Goal: Task Accomplishment & Management: Use online tool/utility

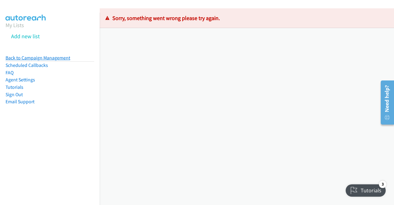
click at [21, 59] on link "Back to Campaign Management" at bounding box center [38, 58] width 65 height 6
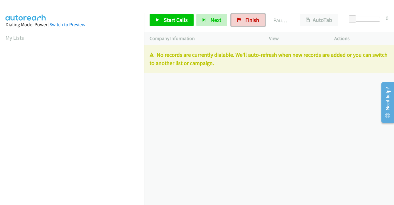
drag, startPoint x: 240, startPoint y: 19, endPoint x: 215, endPoint y: 28, distance: 27.0
click at [240, 19] on link "Finish" at bounding box center [248, 20] width 34 height 12
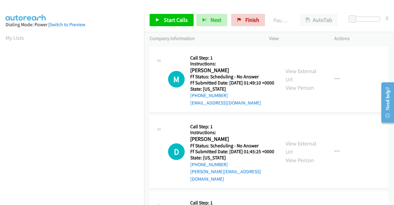
scroll to position [140, 0]
click at [309, 74] on link "View External Url" at bounding box center [300, 74] width 31 height 15
click at [301, 149] on link "View External Url" at bounding box center [300, 147] width 31 height 15
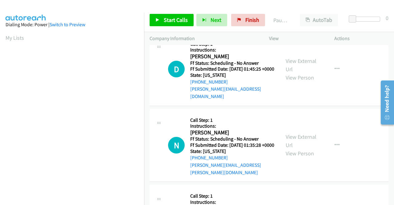
scroll to position [92, 0]
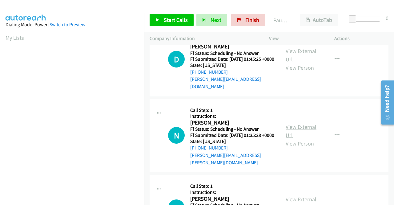
click at [298, 130] on link "View External Url" at bounding box center [300, 130] width 31 height 15
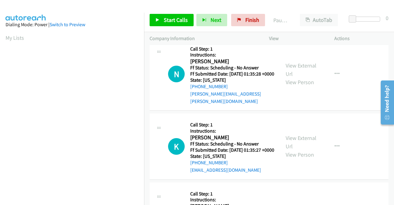
scroll to position [154, 0]
click at [304, 145] on link "View External Url" at bounding box center [300, 141] width 31 height 15
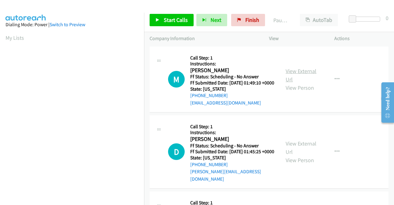
click at [297, 74] on link "View External Url" at bounding box center [300, 74] width 31 height 15
click at [296, 149] on link "View External Url" at bounding box center [300, 147] width 31 height 15
drag, startPoint x: 246, startPoint y: 17, endPoint x: 216, endPoint y: 37, distance: 35.7
click at [246, 17] on span "Finish" at bounding box center [252, 19] width 14 height 7
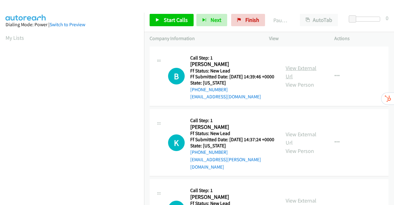
click at [297, 70] on link "View External Url" at bounding box center [300, 71] width 31 height 15
click at [301, 140] on link "View External Url" at bounding box center [300, 137] width 31 height 15
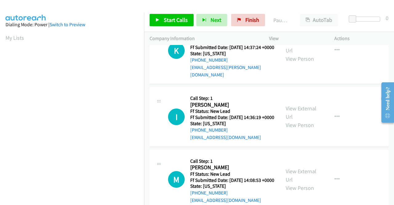
scroll to position [92, 0]
click at [303, 117] on link "View External Url" at bounding box center [300, 111] width 31 height 15
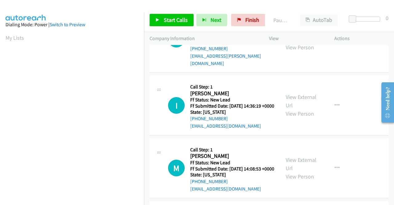
scroll to position [154, 0]
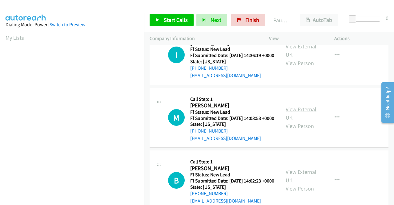
click at [303, 121] on link "View External Url" at bounding box center [300, 113] width 31 height 15
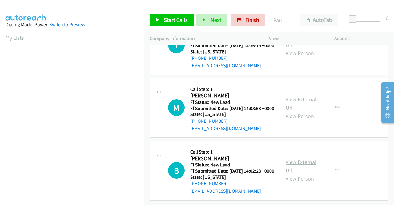
scroll to position [191, 0]
click at [287, 158] on link "View External Url" at bounding box center [300, 165] width 31 height 15
click at [161, 17] on link "Start Calls" at bounding box center [171, 20] width 44 height 12
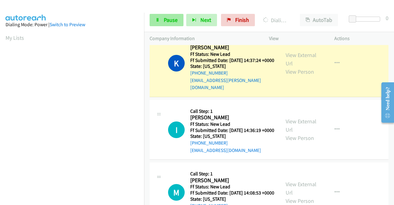
scroll to position [140, 0]
click at [174, 17] on span "Pause" at bounding box center [171, 19] width 14 height 7
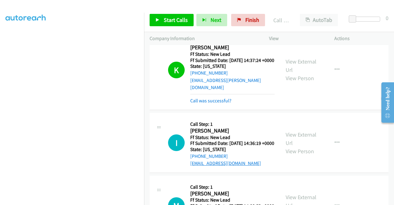
scroll to position [92, 0]
click at [160, 19] on link "Start Calls" at bounding box center [171, 20] width 44 height 12
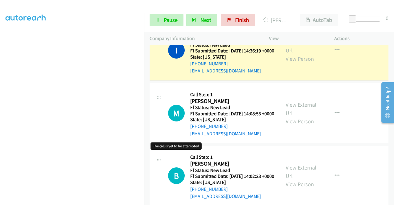
scroll to position [154, 0]
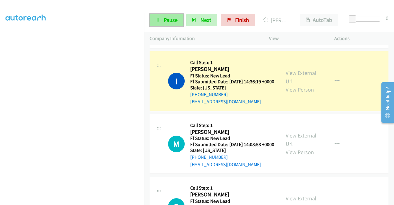
click at [159, 18] on link "Pause" at bounding box center [166, 20] width 34 height 12
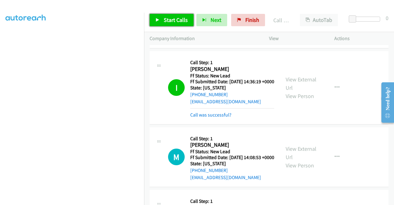
click at [173, 19] on span "Start Calls" at bounding box center [176, 19] width 24 height 7
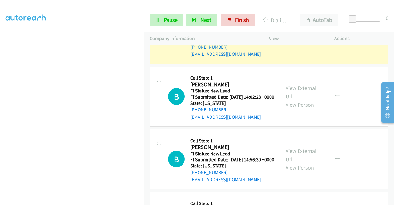
scroll to position [338, 0]
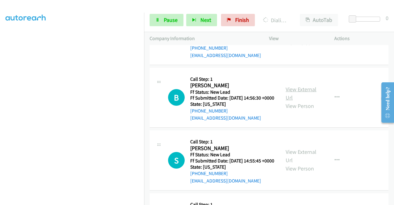
click at [302, 101] on link "View External Url" at bounding box center [300, 93] width 31 height 15
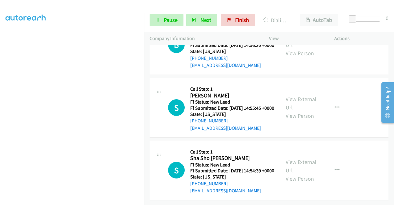
scroll to position [431, 0]
click at [301, 95] on link "View External Url" at bounding box center [300, 102] width 31 height 15
click at [299, 158] on link "View External Url" at bounding box center [300, 165] width 31 height 15
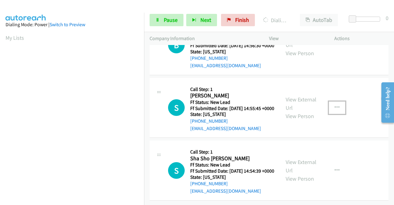
click at [334, 105] on icon "button" at bounding box center [336, 107] width 5 height 5
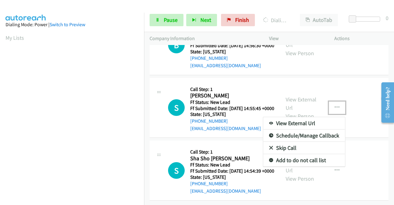
click at [296, 141] on link "Skip Call" at bounding box center [304, 147] width 82 height 12
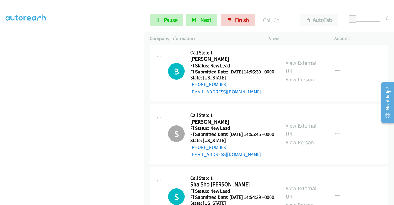
scroll to position [400, 0]
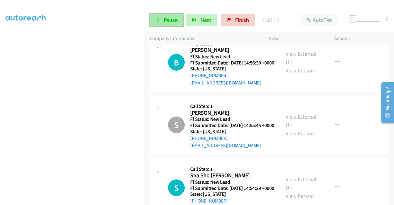
click at [173, 21] on span "Pause" at bounding box center [171, 19] width 14 height 7
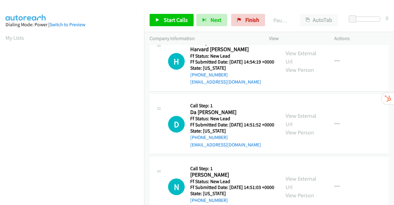
scroll to position [68, 0]
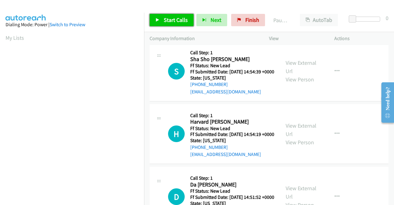
click at [170, 19] on span "Start Calls" at bounding box center [176, 19] width 24 height 7
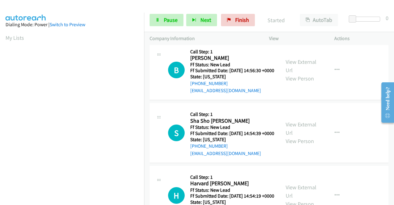
scroll to position [98, 0]
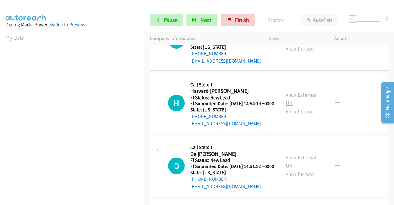
click at [297, 106] on link "View External Url" at bounding box center [300, 98] width 31 height 15
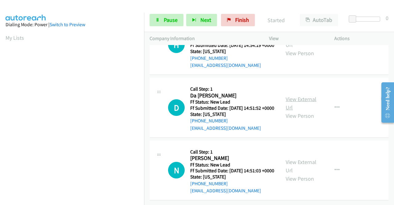
scroll to position [191, 0]
click at [295, 95] on link "View External Url" at bounding box center [300, 102] width 31 height 15
click at [304, 158] on link "View External Url" at bounding box center [300, 165] width 31 height 15
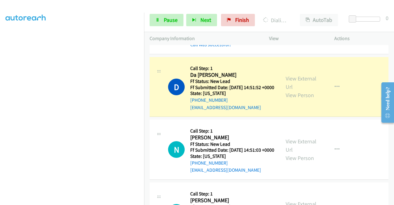
scroll to position [0, 0]
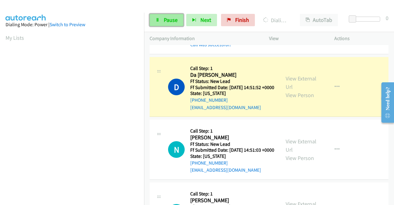
click at [171, 20] on span "Pause" at bounding box center [171, 19] width 14 height 7
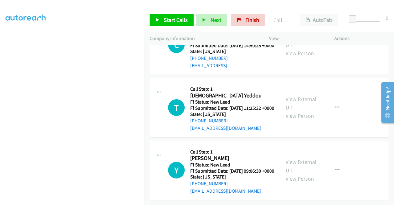
scroll to position [530, 0]
click at [252, 21] on span "Finish" at bounding box center [252, 19] width 14 height 7
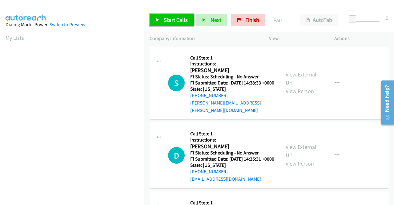
click at [172, 18] on span "Start Calls" at bounding box center [176, 19] width 24 height 7
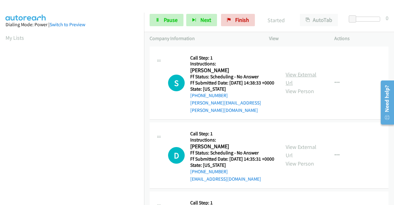
click at [295, 74] on link "View External Url" at bounding box center [300, 78] width 31 height 15
click at [308, 149] on link "View External Url" at bounding box center [300, 150] width 31 height 15
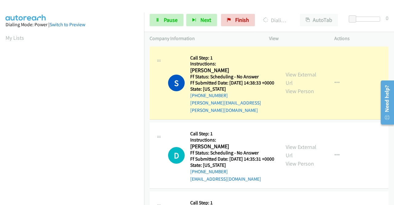
scroll to position [62, 0]
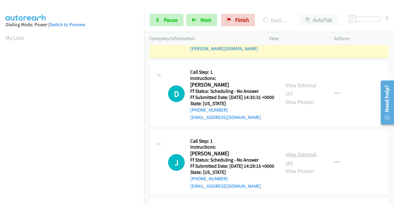
click at [297, 162] on link "View External Url" at bounding box center [300, 157] width 31 height 15
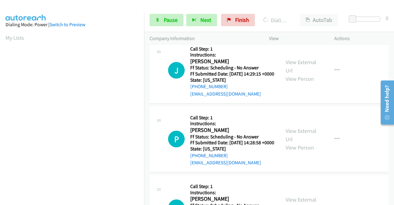
scroll to position [154, 0]
click at [298, 142] on link "View External Url" at bounding box center [300, 134] width 31 height 15
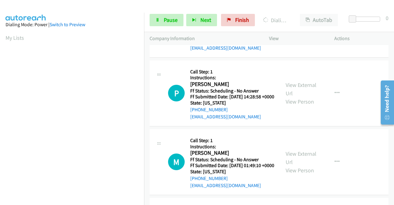
scroll to position [215, 0]
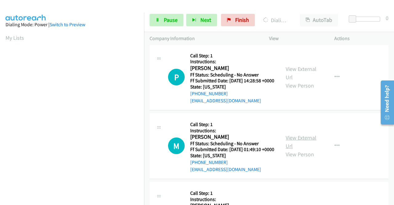
click at [297, 149] on link "View External Url" at bounding box center [300, 141] width 31 height 15
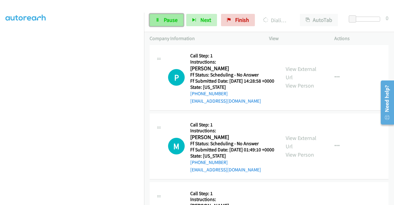
click at [171, 19] on span "Pause" at bounding box center [171, 19] width 14 height 7
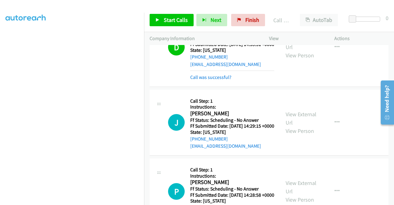
scroll to position [92, 0]
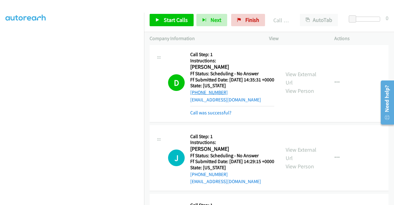
drag, startPoint x: 229, startPoint y: 96, endPoint x: 195, endPoint y: 97, distance: 34.2
click at [196, 96] on div "+1 805-452-5053" at bounding box center [232, 92] width 84 height 7
copy link "805-452-5053"
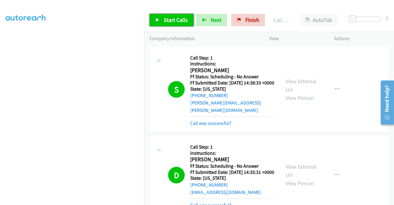
click at [172, 18] on span "Start Calls" at bounding box center [176, 19] width 24 height 7
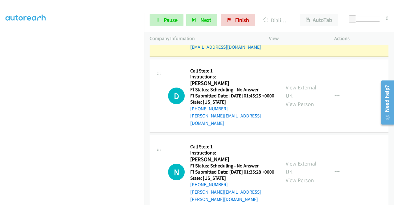
scroll to position [400, 0]
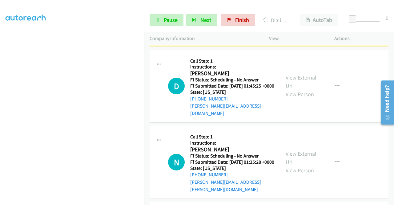
click at [300, 100] on div "View External Url View Person View External Url Email Schedule/Manage Callback …" at bounding box center [315, 86] width 71 height 62
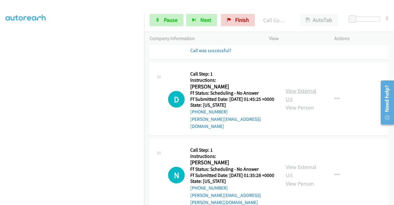
click at [302, 102] on link "View External Url" at bounding box center [300, 94] width 31 height 15
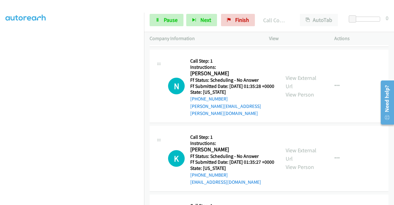
scroll to position [492, 0]
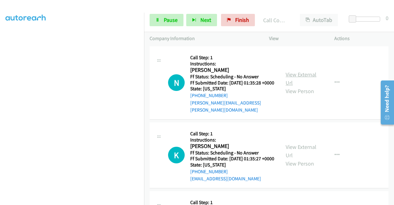
click at [299, 86] on link "View External Url" at bounding box center [300, 78] width 31 height 15
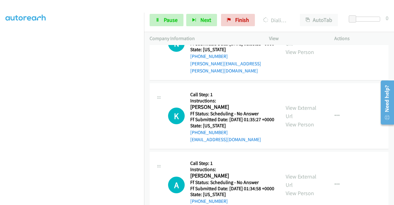
scroll to position [554, 0]
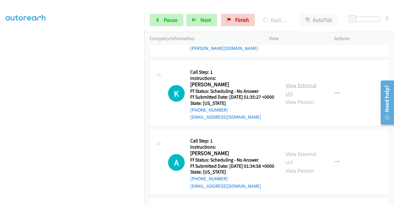
click at [308, 97] on link "View External Url" at bounding box center [300, 89] width 31 height 15
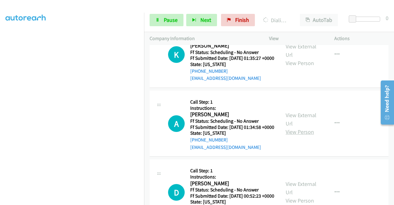
scroll to position [615, 0]
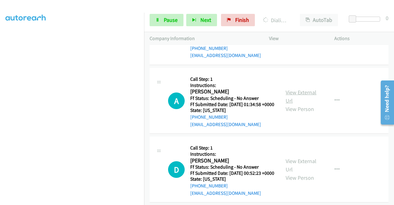
click at [308, 104] on link "View External Url" at bounding box center [300, 96] width 31 height 15
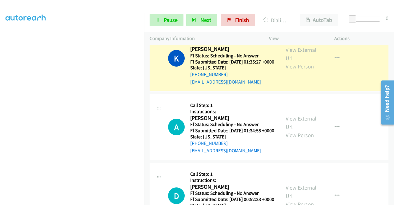
scroll to position [140, 0]
click at [165, 19] on span "Pause" at bounding box center [171, 19] width 14 height 7
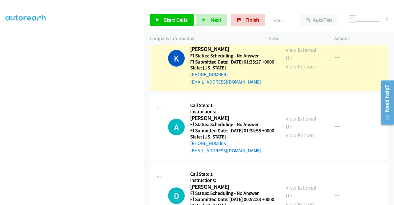
scroll to position [17, 0]
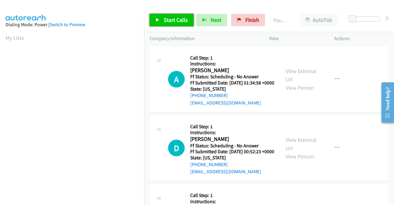
click at [161, 18] on link "Start Calls" at bounding box center [171, 20] width 44 height 12
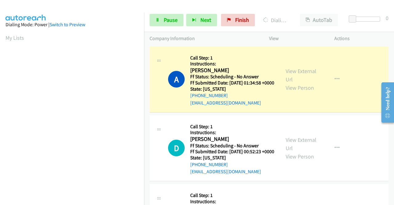
scroll to position [140, 0]
click at [293, 148] on link "View External Url" at bounding box center [300, 143] width 31 height 15
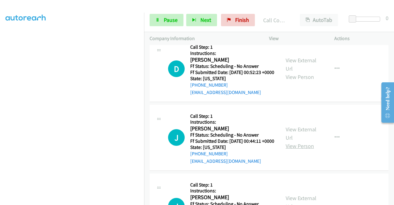
scroll to position [123, 0]
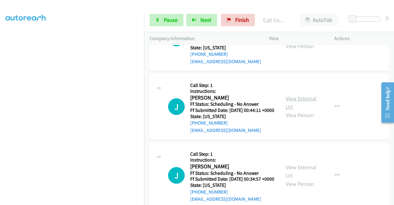
click at [302, 110] on link "View External Url" at bounding box center [300, 102] width 31 height 15
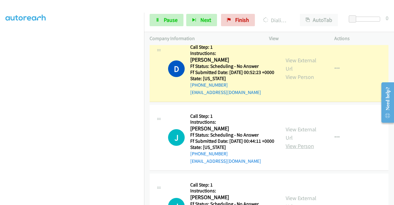
scroll to position [154, 0]
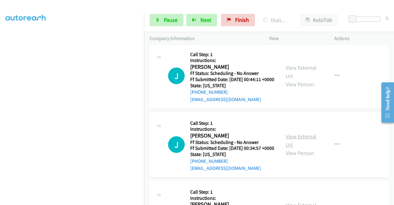
click at [300, 148] on link "View External Url" at bounding box center [300, 140] width 31 height 15
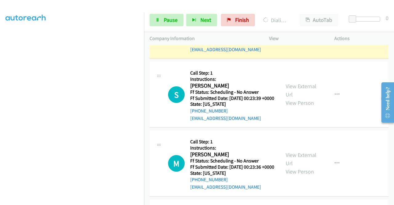
scroll to position [338, 0]
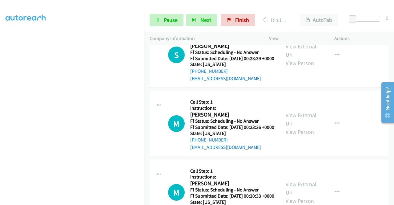
click at [312, 58] on link "View External Url" at bounding box center [300, 50] width 31 height 15
click at [298, 127] on link "View External Url" at bounding box center [300, 118] width 31 height 15
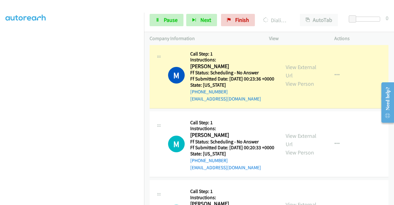
scroll to position [0, 0]
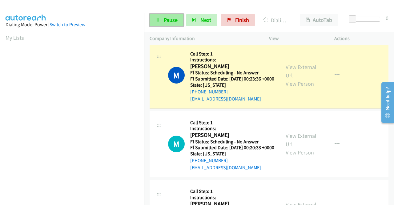
click at [170, 19] on span "Pause" at bounding box center [171, 19] width 14 height 7
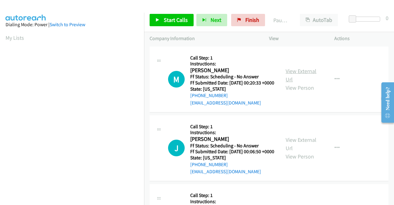
click at [298, 73] on link "View External Url" at bounding box center [300, 74] width 31 height 15
click at [295, 148] on link "View External Url" at bounding box center [300, 143] width 31 height 15
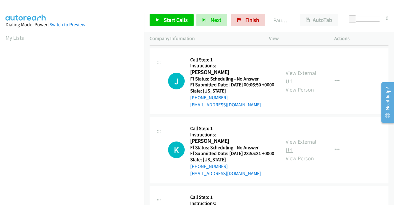
scroll to position [92, 0]
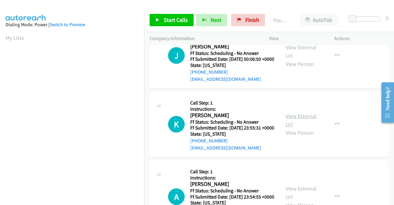
click at [296, 128] on link "View External Url" at bounding box center [300, 119] width 31 height 15
drag, startPoint x: 170, startPoint y: 20, endPoint x: 181, endPoint y: 18, distance: 11.6
click at [170, 20] on span "Start Calls" at bounding box center [176, 19] width 24 height 7
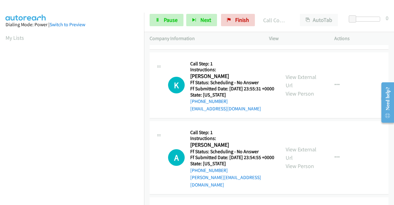
scroll to position [167, 0]
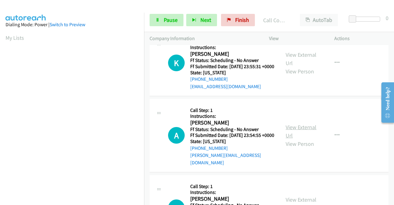
click at [301, 139] on link "View External Url" at bounding box center [300, 130] width 31 height 15
click at [164, 20] on span "Pause" at bounding box center [171, 19] width 14 height 7
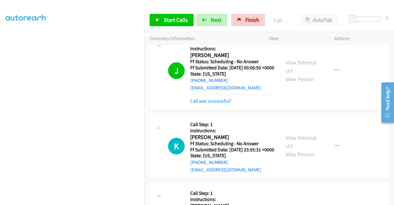
scroll to position [87, 0]
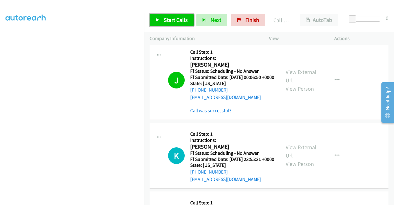
click at [169, 21] on span "Start Calls" at bounding box center [176, 19] width 24 height 7
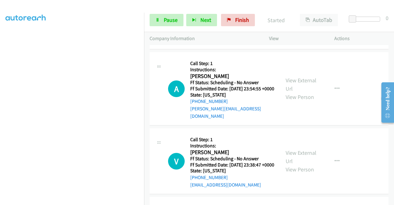
scroll to position [272, 0]
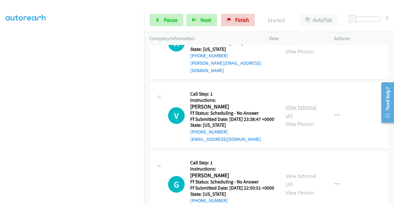
click at [288, 119] on link "View External Url" at bounding box center [300, 110] width 31 height 15
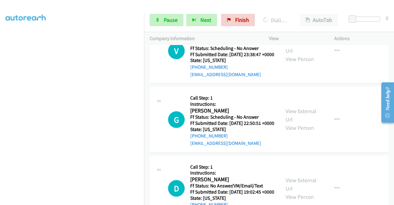
scroll to position [364, 0]
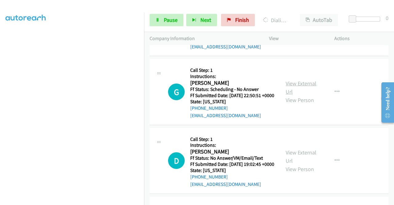
click at [290, 95] on link "View External Url" at bounding box center [300, 87] width 31 height 15
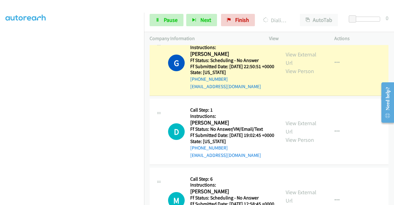
scroll to position [456, 0]
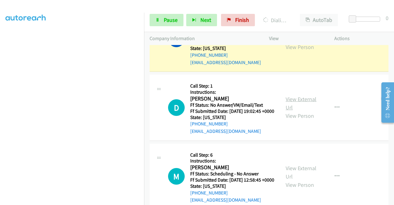
click at [304, 111] on link "View External Url" at bounding box center [300, 102] width 31 height 15
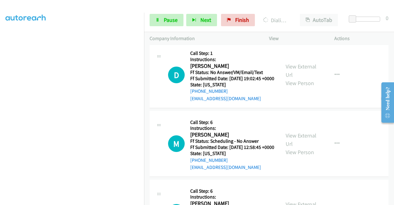
scroll to position [518, 0]
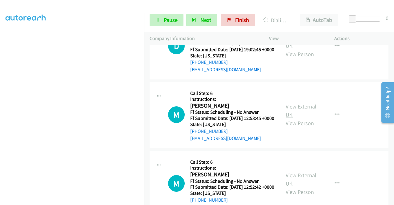
click at [295, 118] on link "View External Url" at bounding box center [300, 110] width 31 height 15
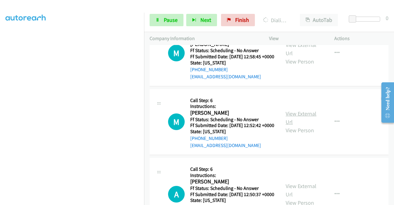
click at [301, 125] on link "View External Url" at bounding box center [300, 117] width 31 height 15
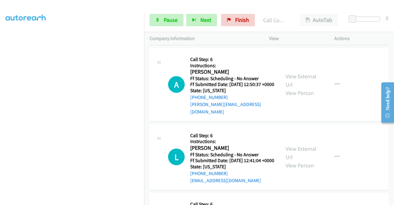
scroll to position [698, 0]
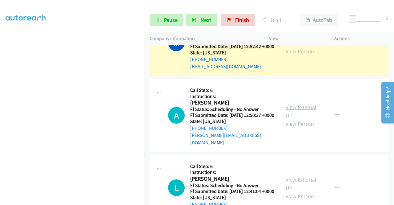
click at [292, 119] on link "View External Url" at bounding box center [300, 110] width 31 height 15
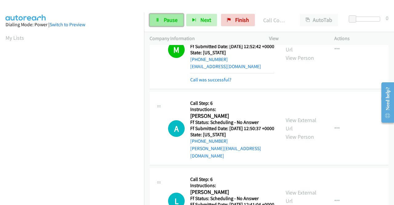
click at [167, 19] on span "Pause" at bounding box center [171, 19] width 14 height 7
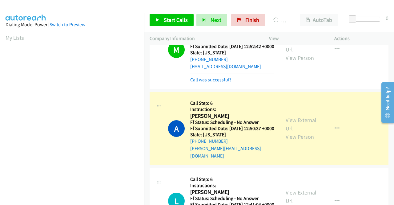
scroll to position [140, 0]
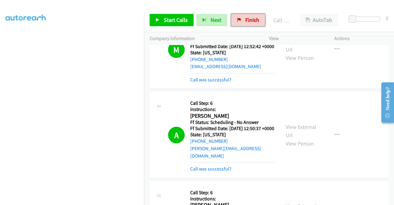
drag, startPoint x: 241, startPoint y: 17, endPoint x: 218, endPoint y: 29, distance: 25.5
click at [241, 18] on link "Finish" at bounding box center [248, 20] width 34 height 12
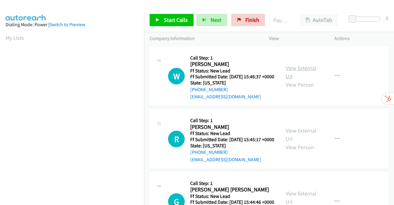
click at [305, 72] on link "View External Url" at bounding box center [300, 71] width 31 height 15
click at [300, 140] on link "View External Url" at bounding box center [300, 134] width 31 height 15
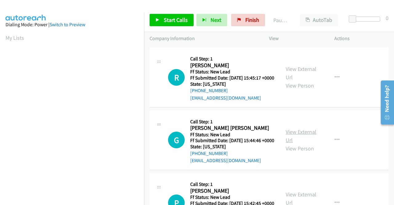
click at [290, 143] on link "View External Url" at bounding box center [300, 135] width 31 height 15
click at [164, 20] on span "Start Calls" at bounding box center [176, 19] width 24 height 7
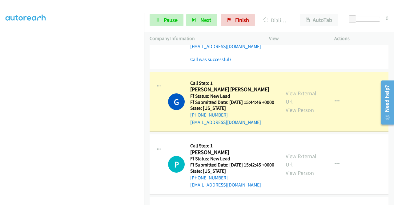
scroll to position [154, 0]
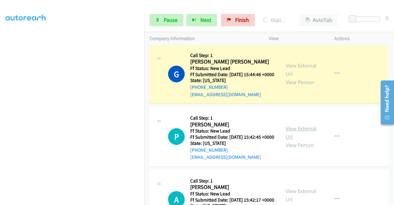
click at [293, 140] on link "View External Url" at bounding box center [300, 132] width 31 height 15
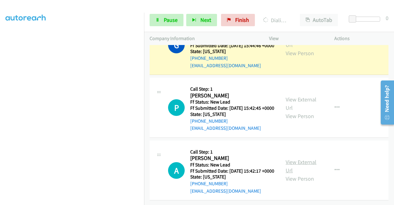
click at [298, 158] on link "View External Url" at bounding box center [300, 165] width 31 height 15
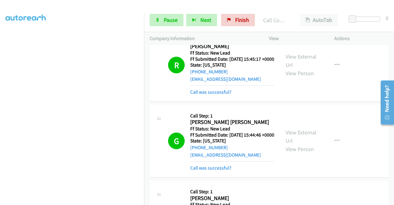
scroll to position [186, 0]
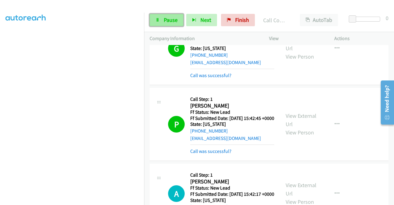
click at [164, 19] on span "Pause" at bounding box center [171, 19] width 14 height 7
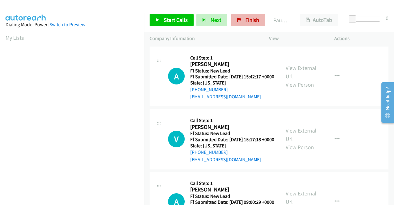
scroll to position [140, 0]
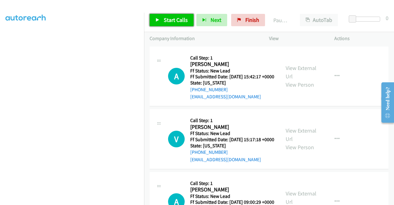
click at [162, 18] on link "Start Calls" at bounding box center [171, 20] width 44 height 12
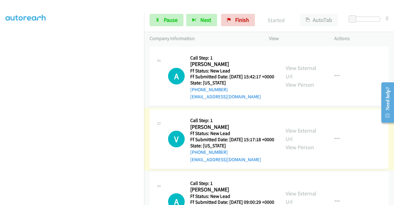
click at [295, 140] on link "View External Url" at bounding box center [300, 134] width 31 height 15
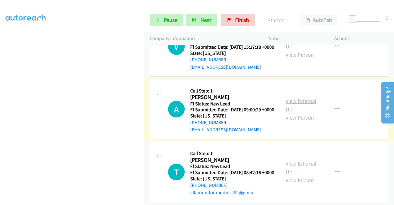
scroll to position [92, 0]
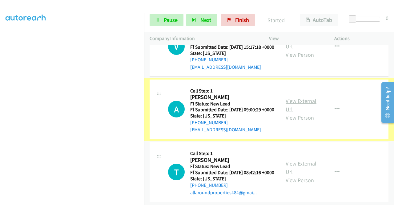
click at [299, 113] on link "View External Url" at bounding box center [300, 104] width 31 height 15
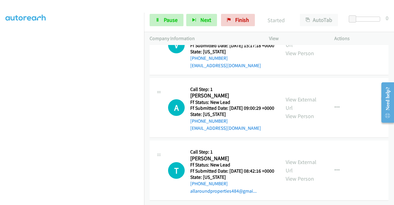
scroll to position [122, 0]
click at [294, 158] on link "View External Url" at bounding box center [300, 165] width 31 height 15
click at [160, 19] on link "Pause" at bounding box center [166, 20] width 34 height 12
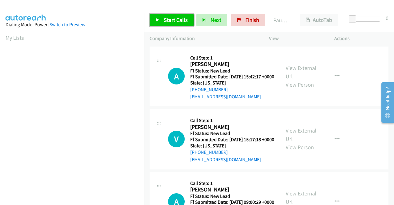
click at [172, 17] on span "Start Calls" at bounding box center [176, 19] width 24 height 7
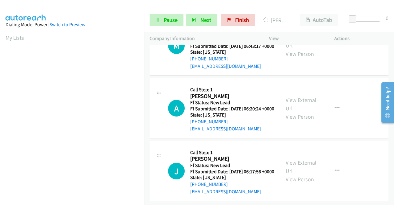
scroll to position [323, 0]
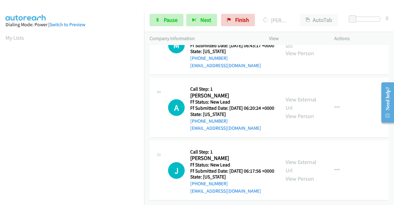
click at [300, 47] on link "View External Url" at bounding box center [300, 40] width 31 height 15
click at [298, 111] on link "View External Url" at bounding box center [300, 103] width 31 height 15
click at [292, 158] on link "View External Url" at bounding box center [300, 165] width 31 height 15
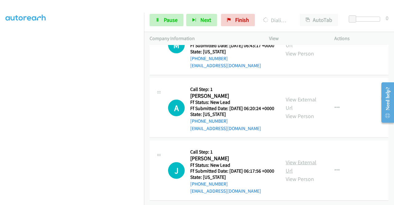
click at [300, 158] on link "View External Url" at bounding box center [300, 165] width 31 height 15
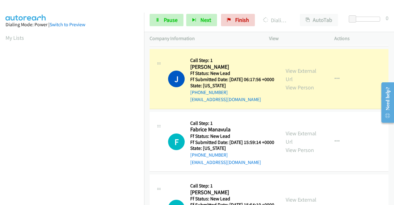
scroll to position [498, 0]
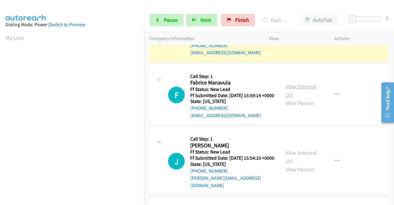
click at [299, 98] on link "View External Url" at bounding box center [300, 90] width 31 height 15
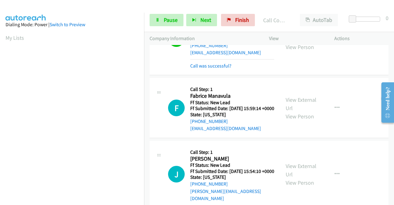
scroll to position [560, 0]
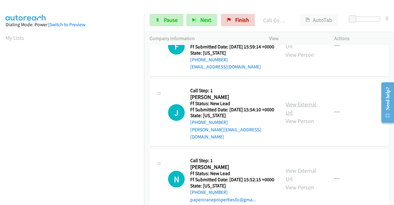
click at [297, 116] on link "View External Url" at bounding box center [300, 108] width 31 height 15
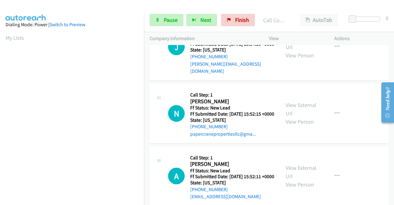
scroll to position [652, 0]
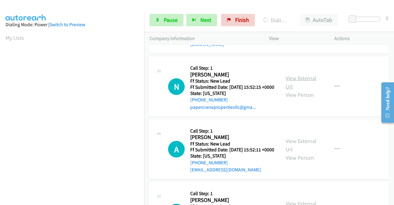
click at [297, 90] on link "View External Url" at bounding box center [300, 81] width 31 height 15
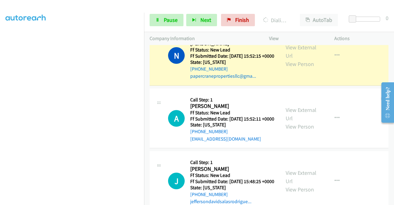
scroll to position [0, 0]
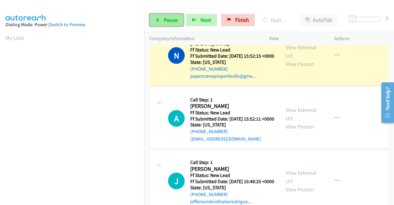
click at [173, 18] on span "Pause" at bounding box center [171, 19] width 14 height 7
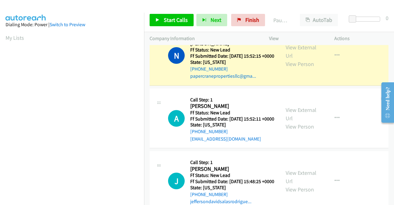
scroll to position [140, 0]
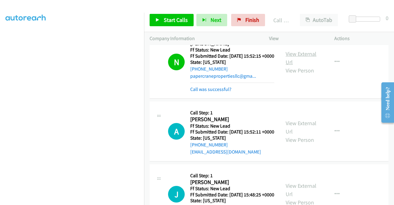
click at [306, 66] on link "View External Url" at bounding box center [300, 57] width 31 height 15
click at [247, 18] on span "Finish" at bounding box center [252, 19] width 14 height 7
